Goal: Navigation & Orientation: Find specific page/section

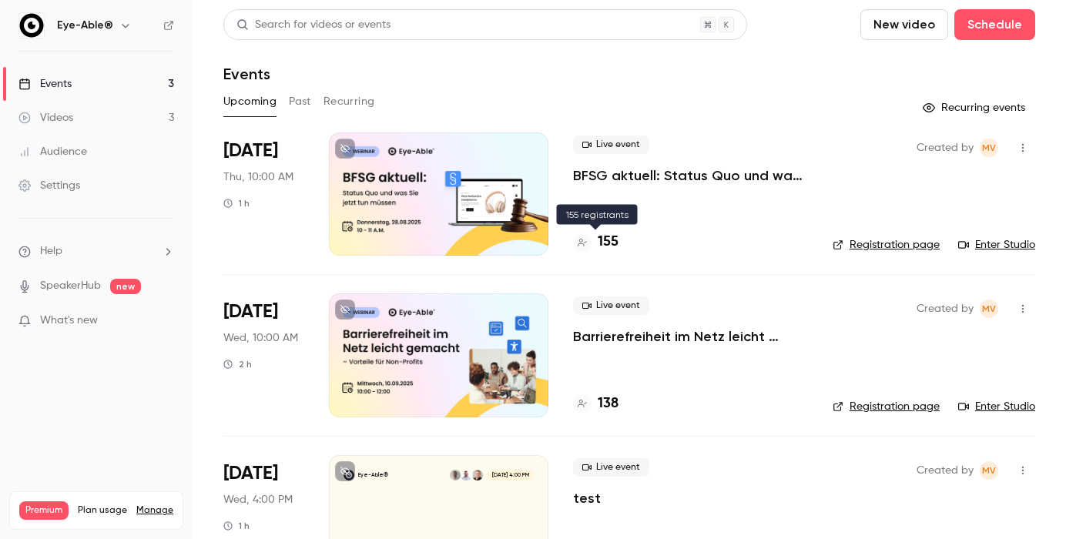
click at [610, 239] on h4 "155" at bounding box center [608, 242] width 21 height 21
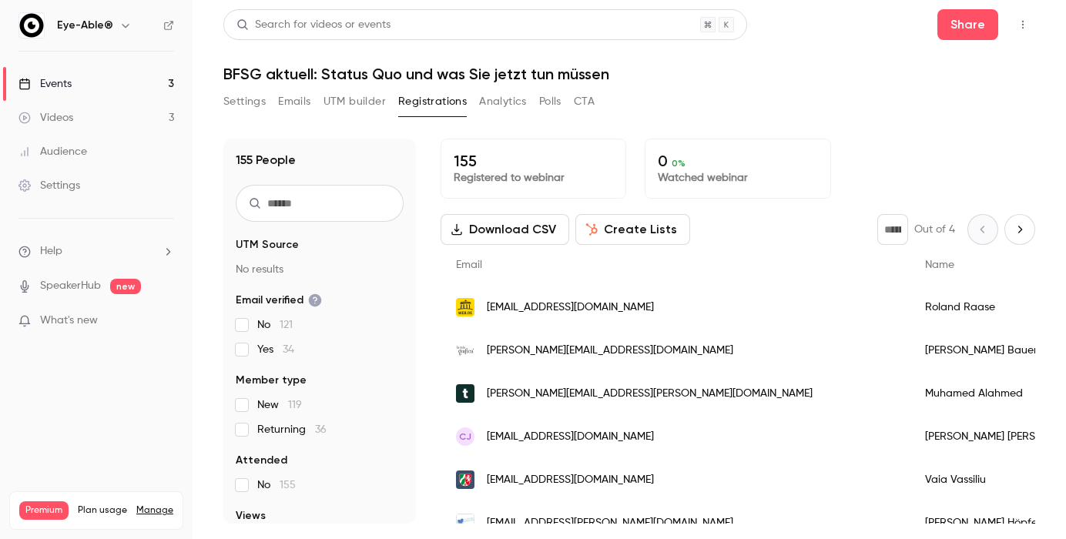
click at [118, 71] on link "Events 3" at bounding box center [96, 84] width 193 height 34
